Goal: Check status

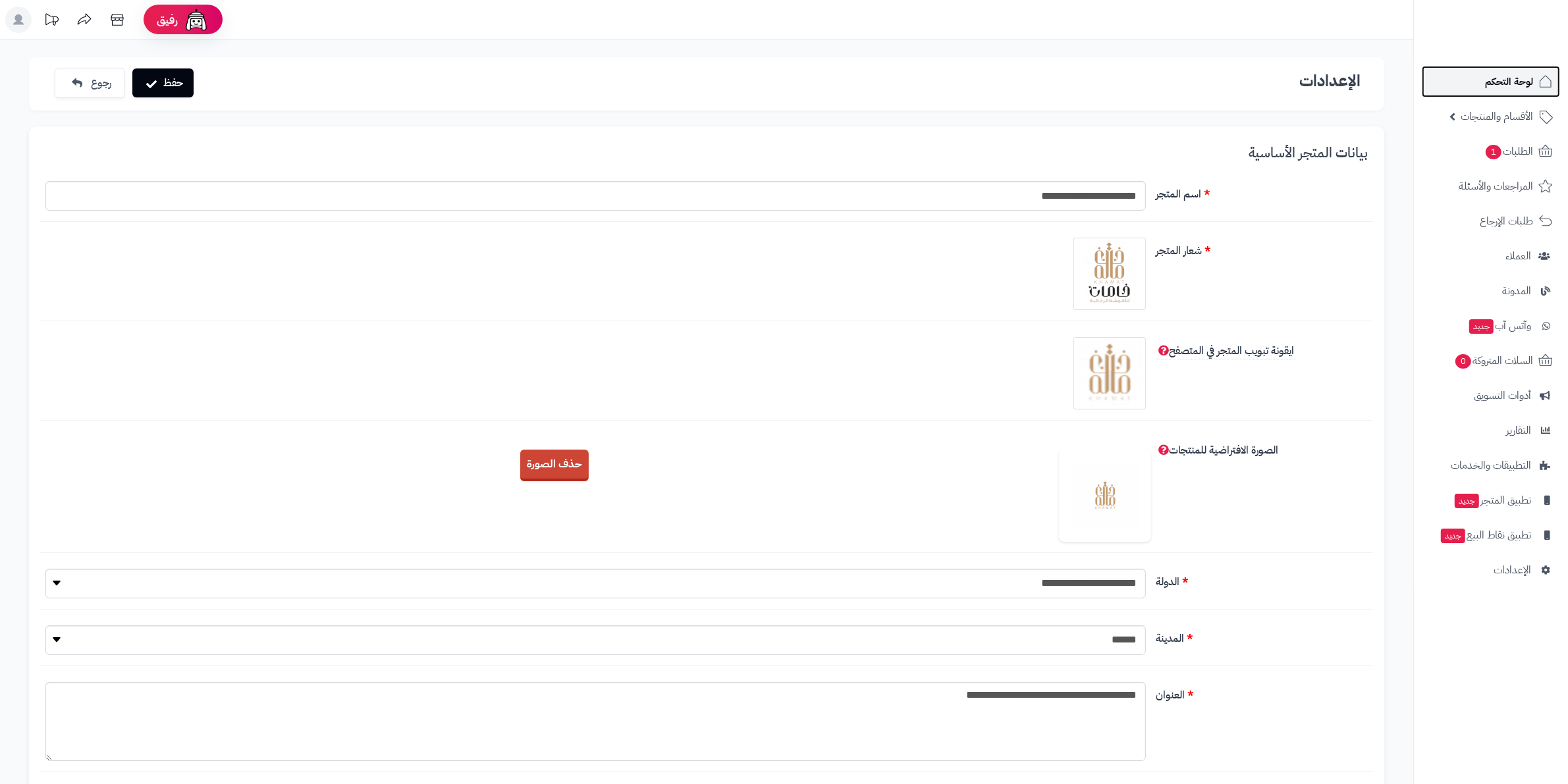
click at [1511, 83] on span "لوحة التحكم" at bounding box center [1509, 81] width 48 height 18
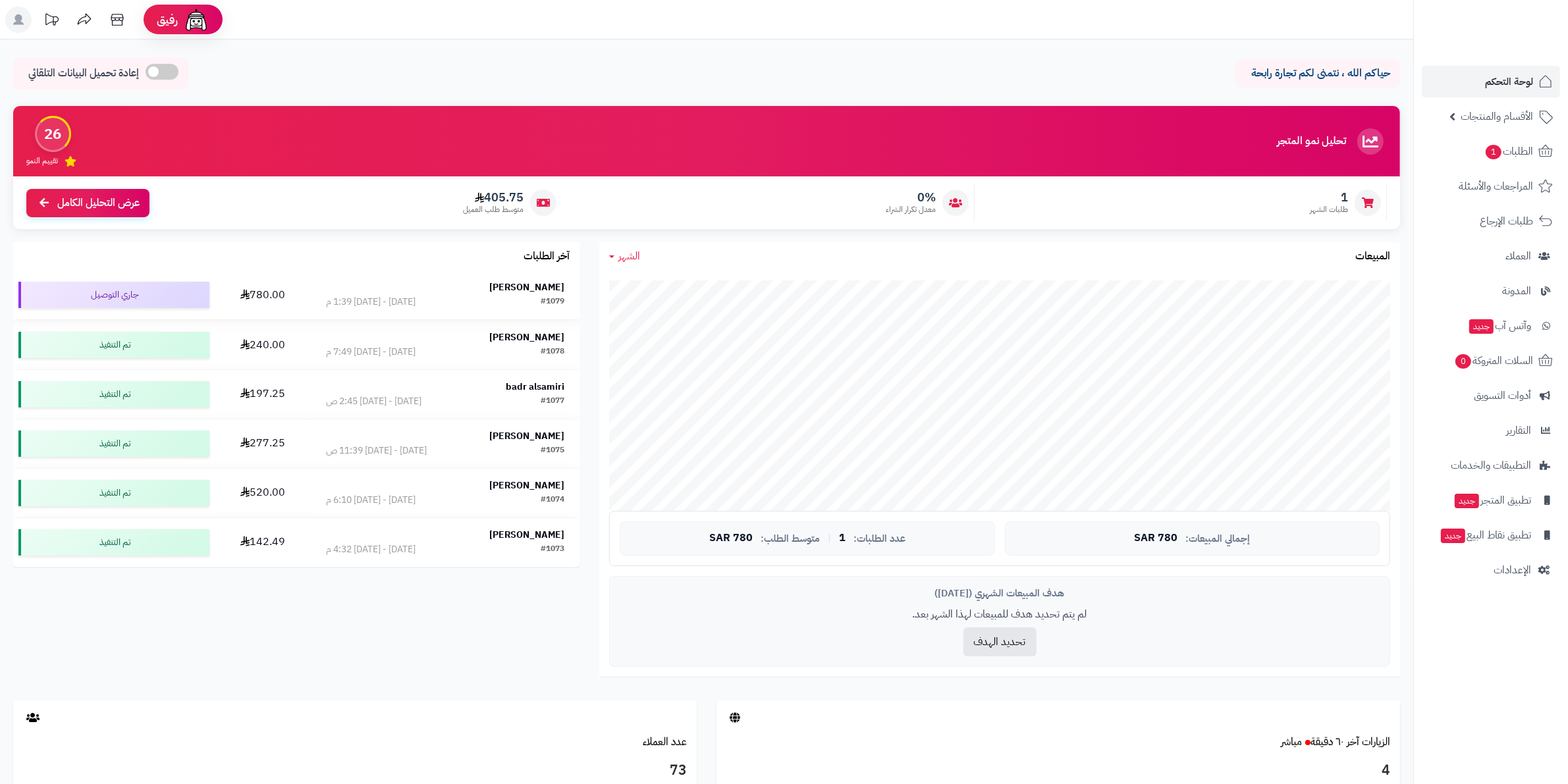
click at [452, 288] on div "[PERSON_NAME]" at bounding box center [445, 288] width 238 height 13
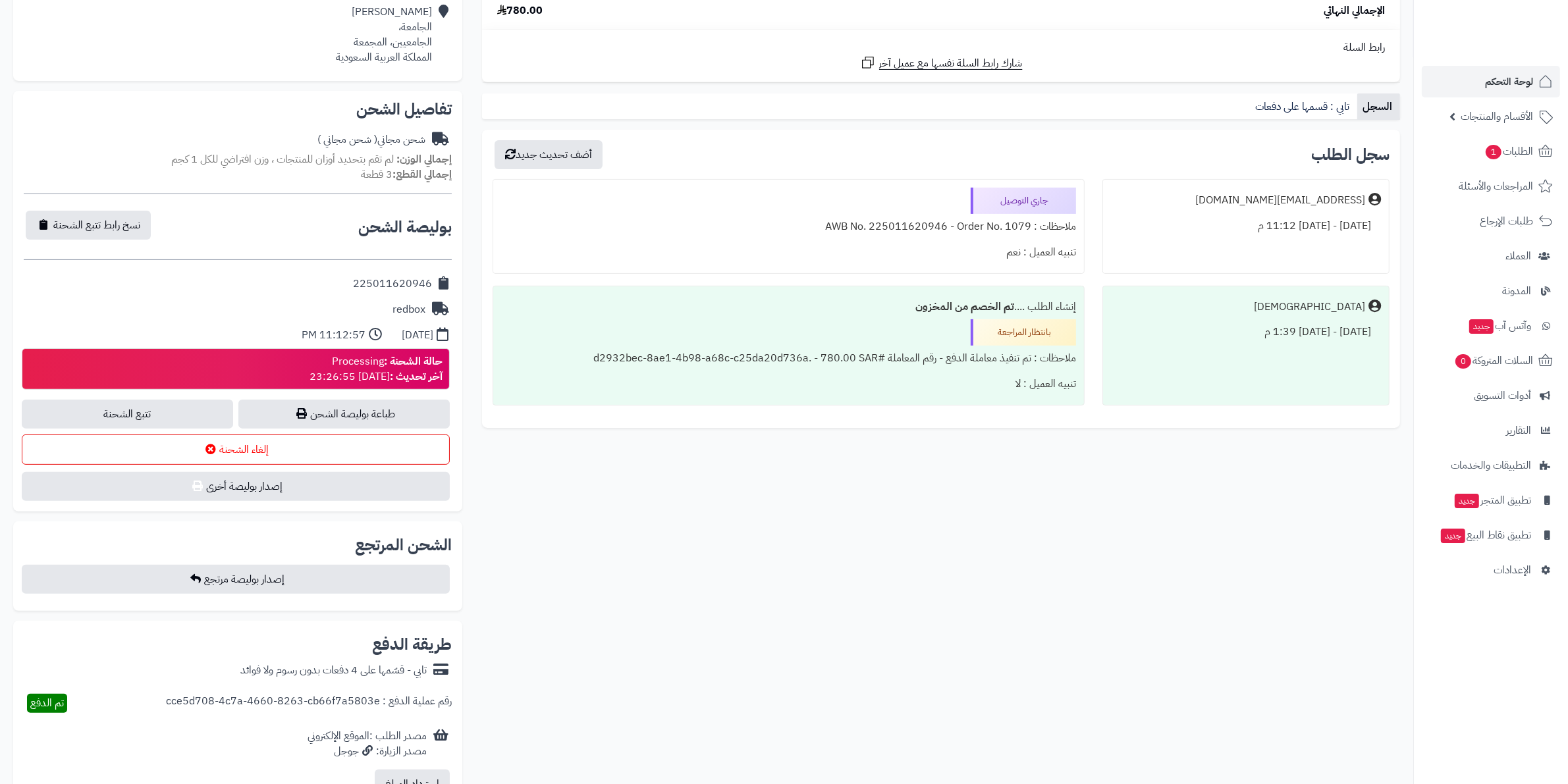
scroll to position [329, 0]
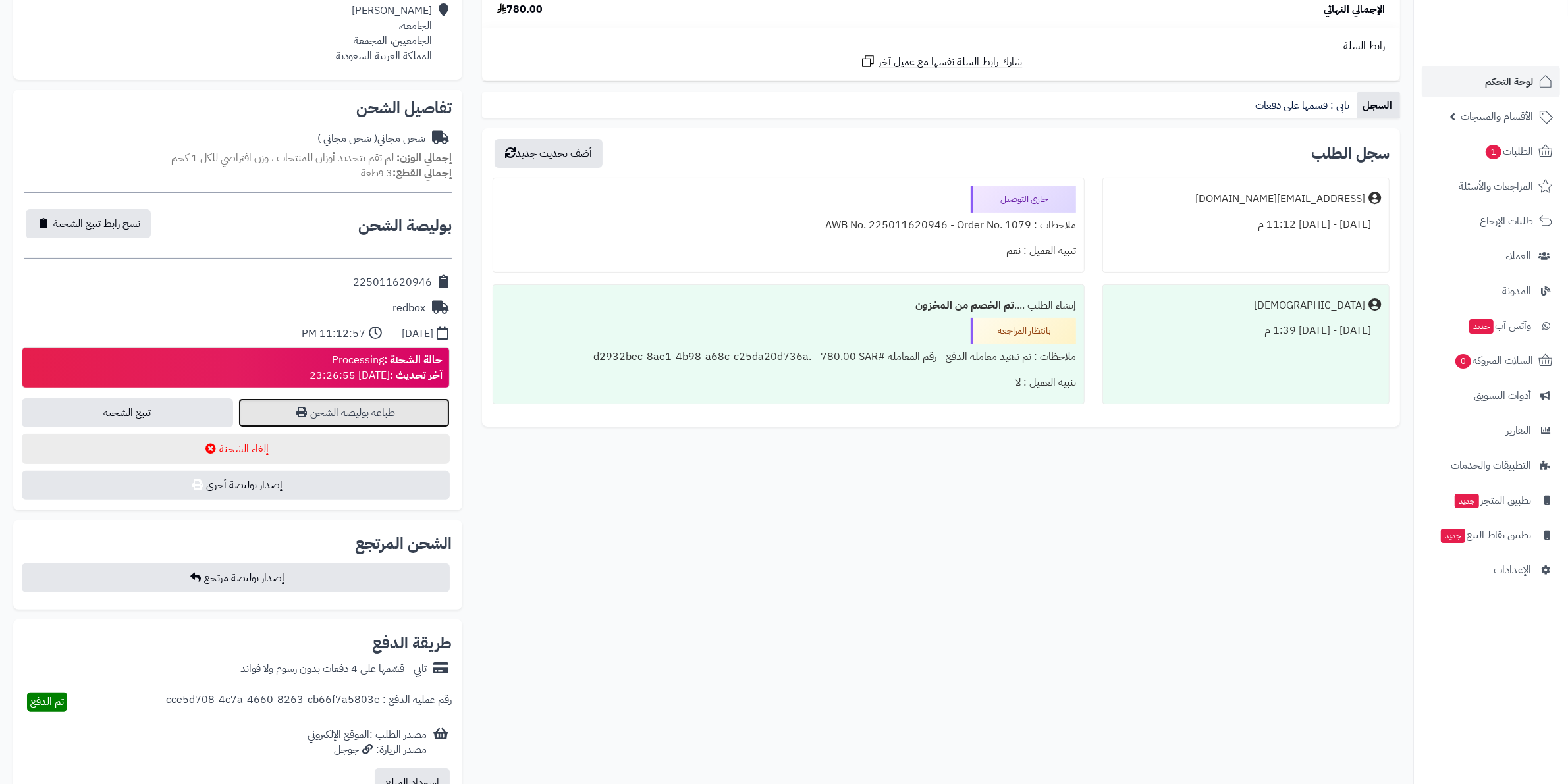
click at [297, 417] on icon at bounding box center [301, 412] width 10 height 10
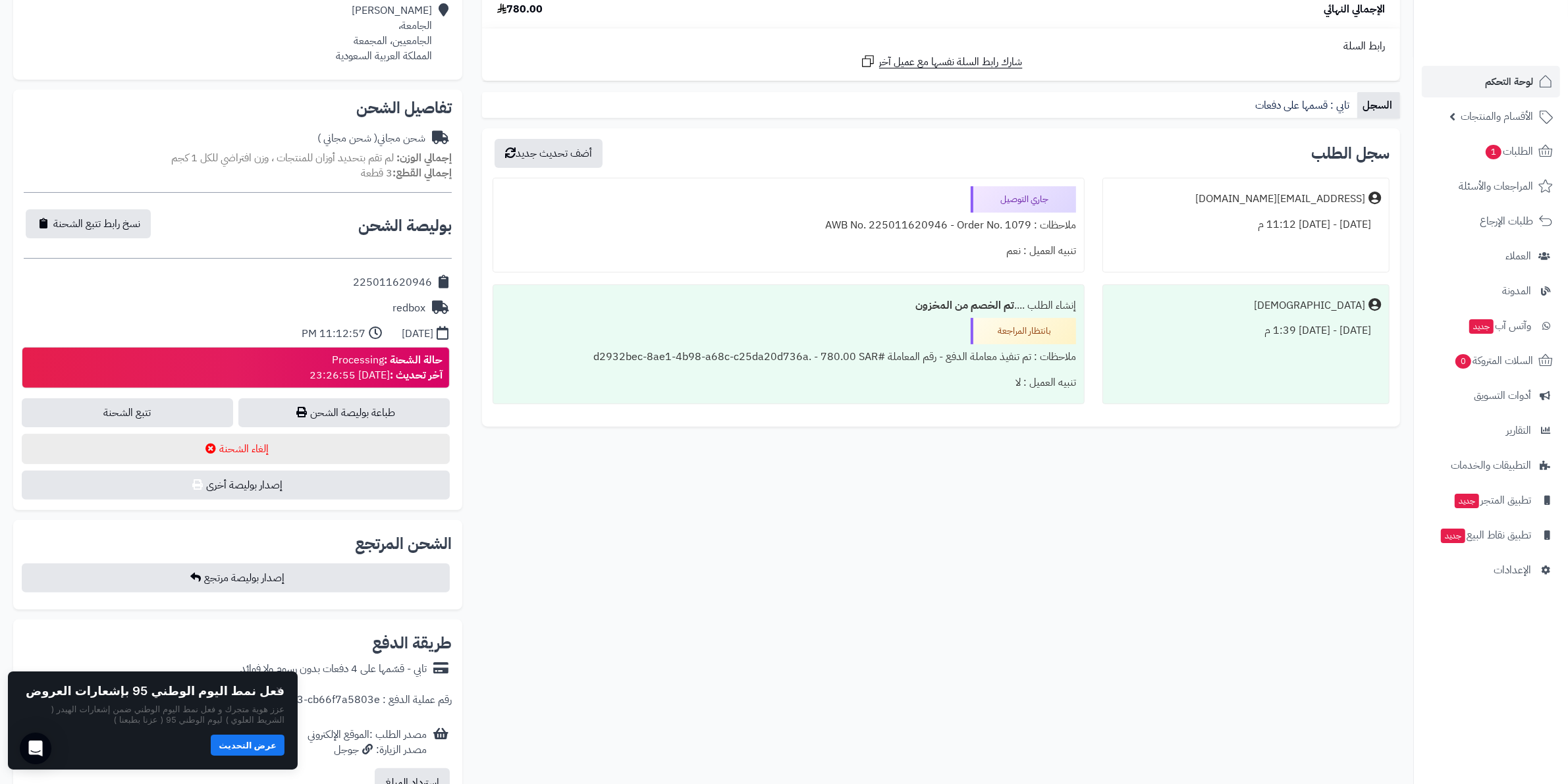
click at [265, 749] on button "عرض التحديث" at bounding box center [247, 746] width 74 height 21
